Goal: Task Accomplishment & Management: Complete application form

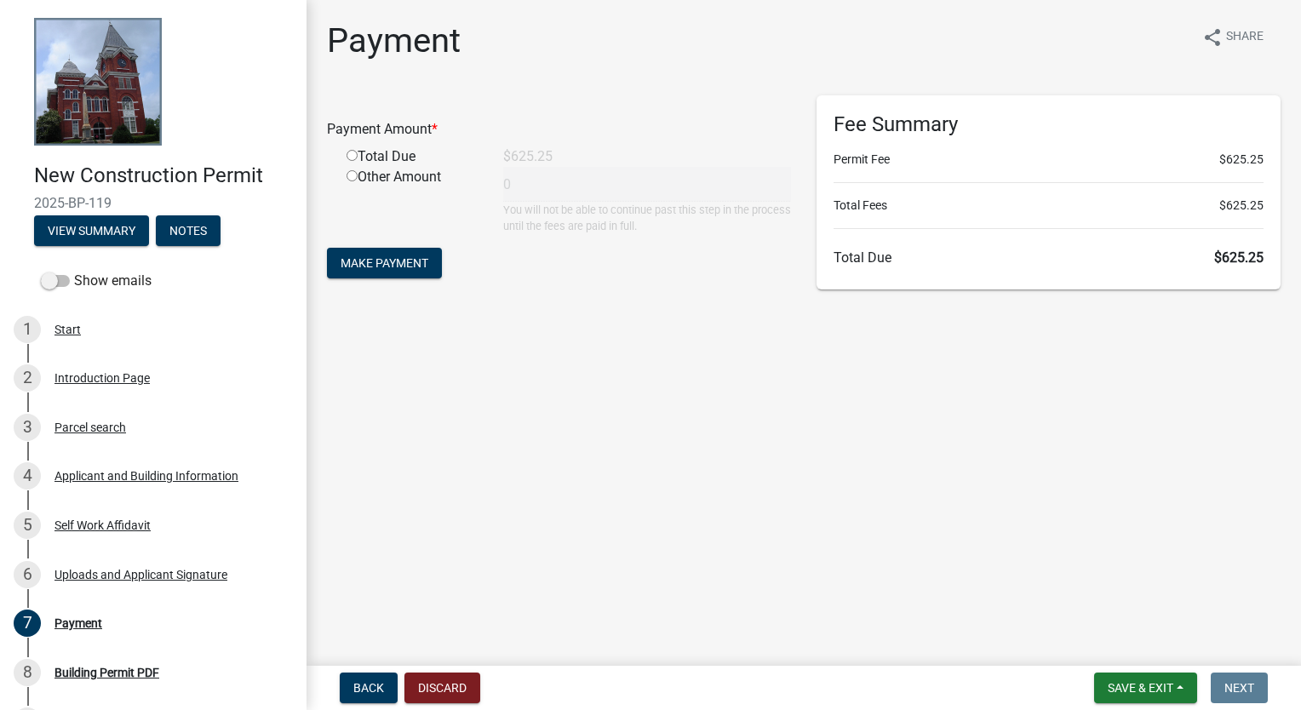
click at [354, 156] on input "radio" at bounding box center [352, 155] width 11 height 11
radio input "true"
type input "625.25"
click at [391, 260] on span "Make Payment" at bounding box center [385, 263] width 88 height 14
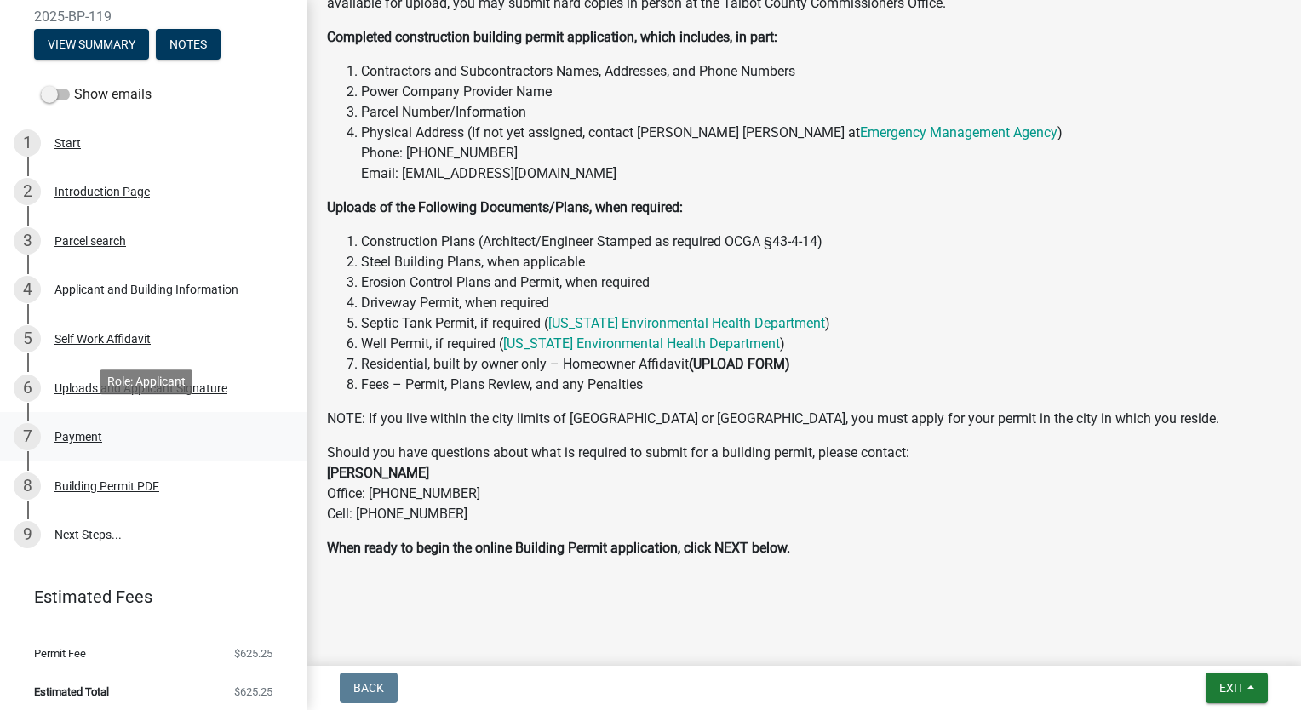
scroll to position [194, 0]
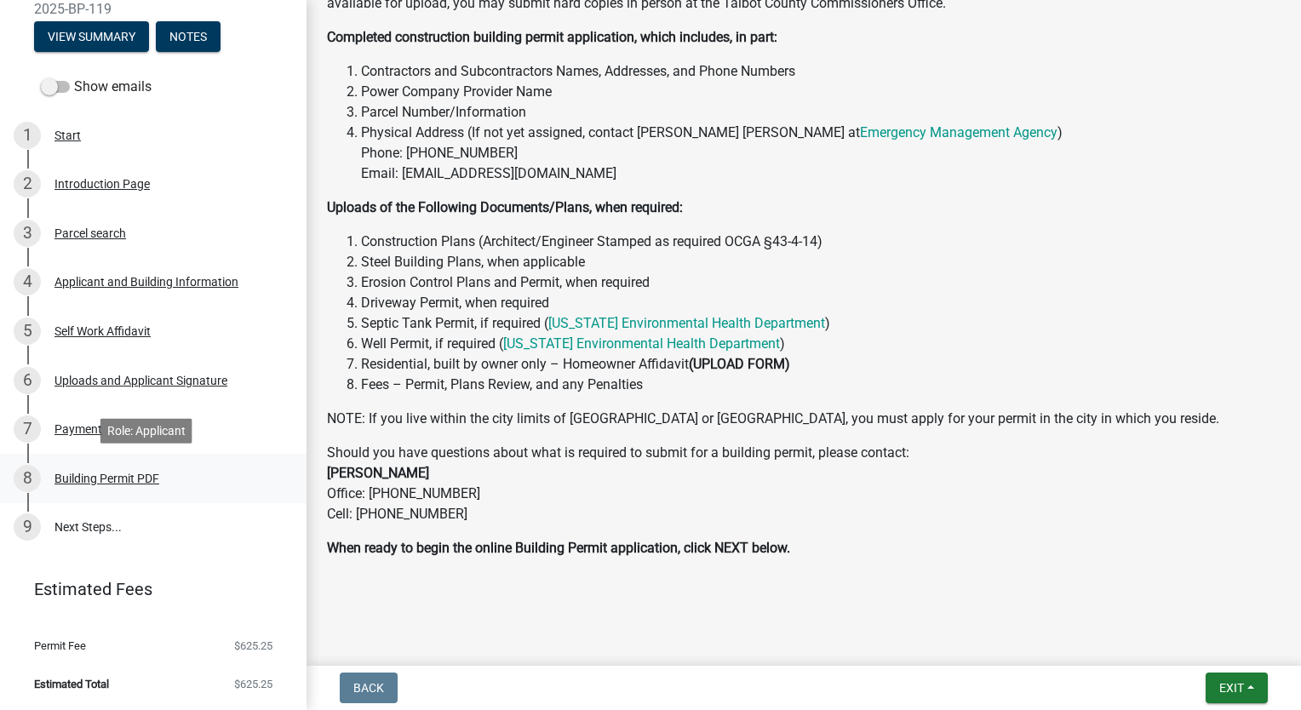
click at [124, 478] on div "Building Permit PDF" at bounding box center [106, 479] width 105 height 12
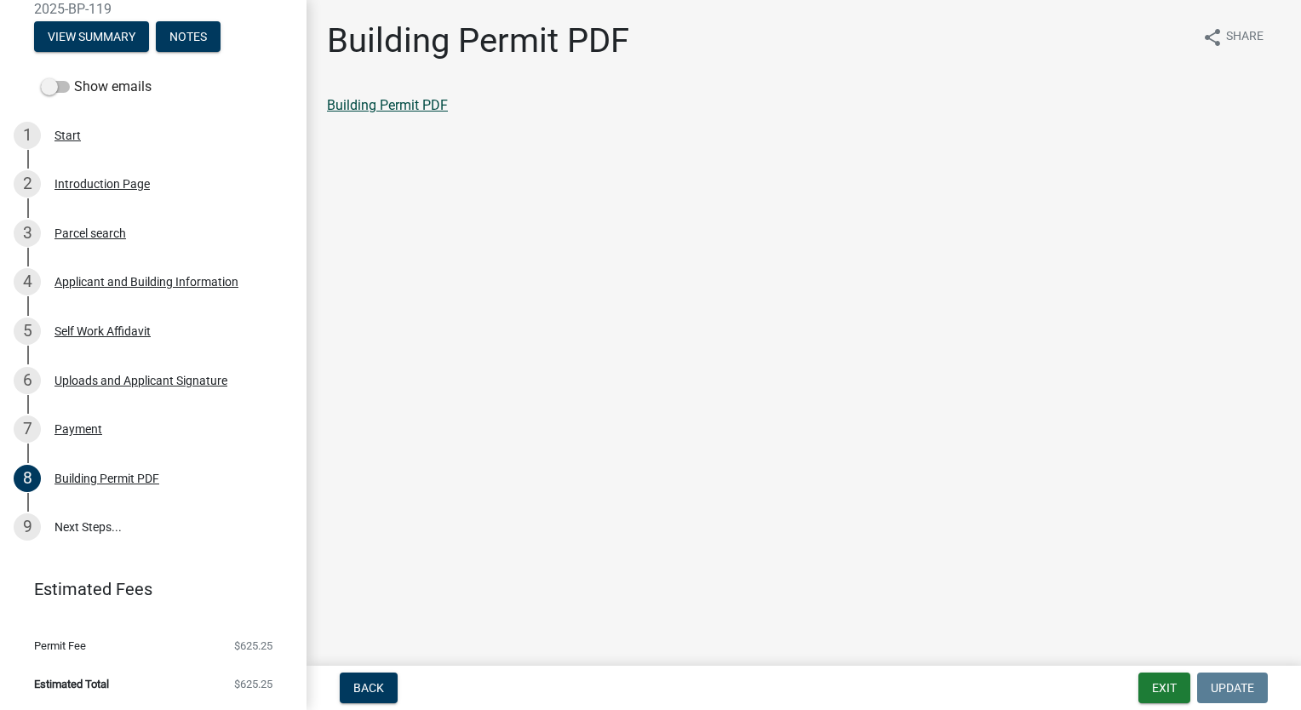
click at [371, 100] on link "Building Permit PDF" at bounding box center [387, 105] width 121 height 16
